Goal: Check status: Check status

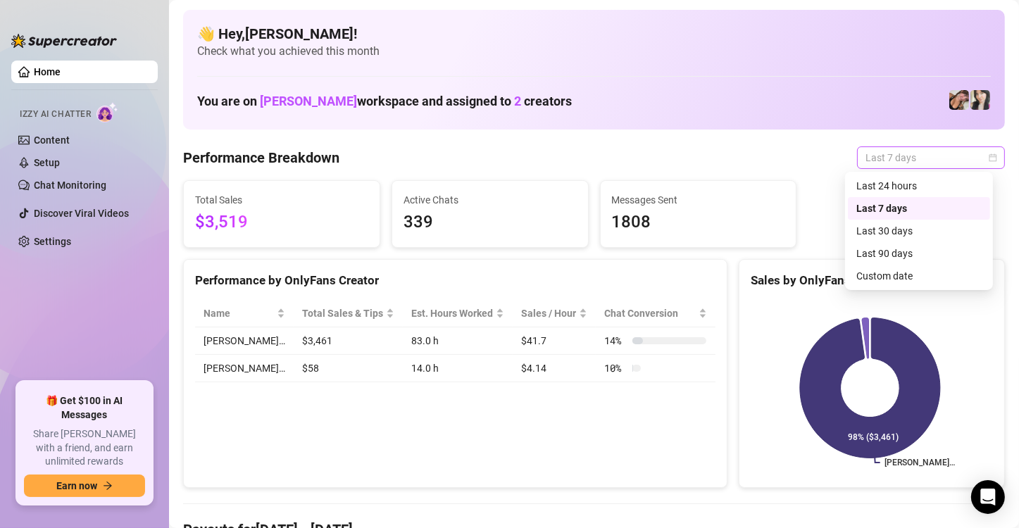
click at [965, 161] on span "Last 7 days" at bounding box center [930, 157] width 131 height 21
click at [905, 278] on div "Custom date" at bounding box center [918, 275] width 125 height 15
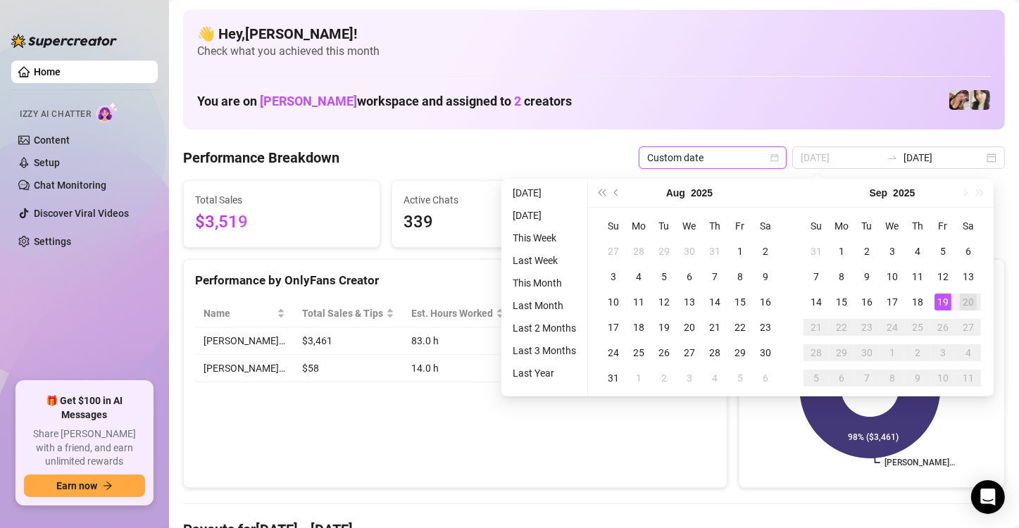
type input "[DATE]"
click at [943, 298] on div "19" at bounding box center [942, 302] width 17 height 17
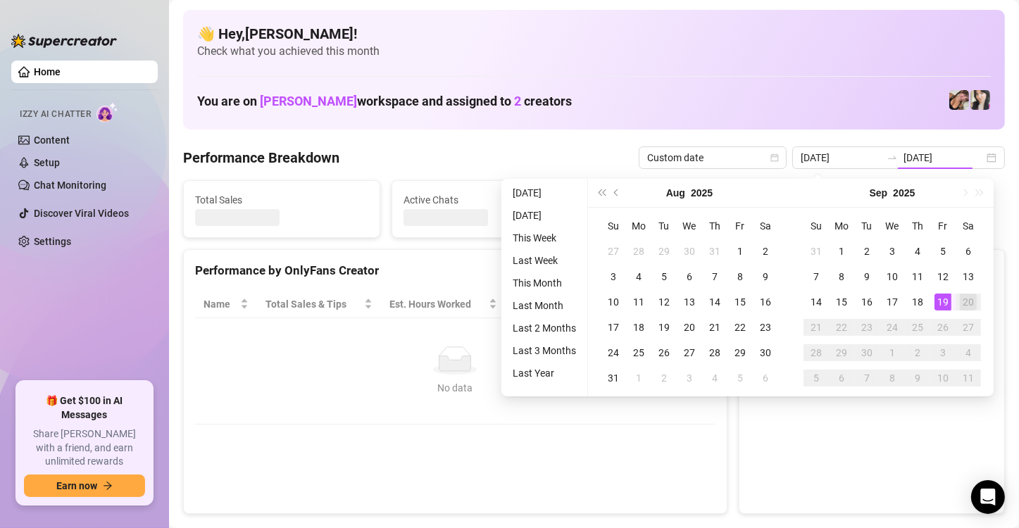
type input "[DATE]"
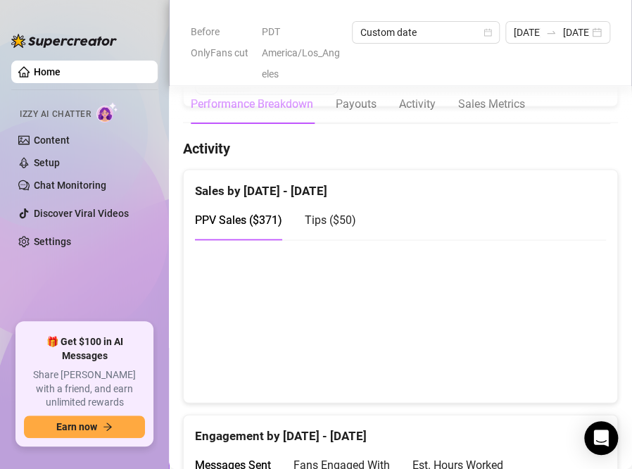
scroll to position [718, 0]
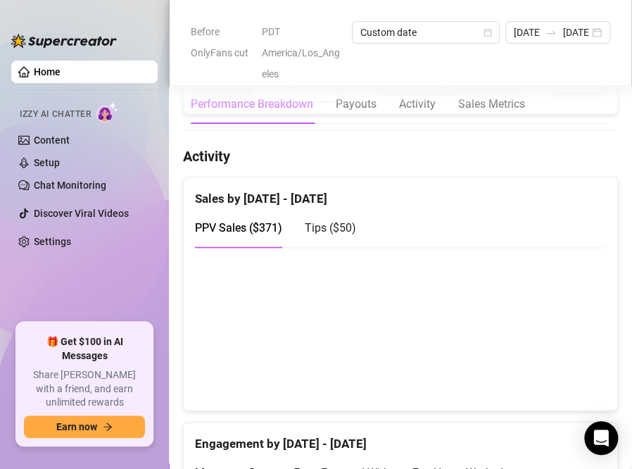
click at [325, 232] on div "Tips ( $50 )" at bounding box center [330, 227] width 51 height 18
